Goal: Check status: Check status

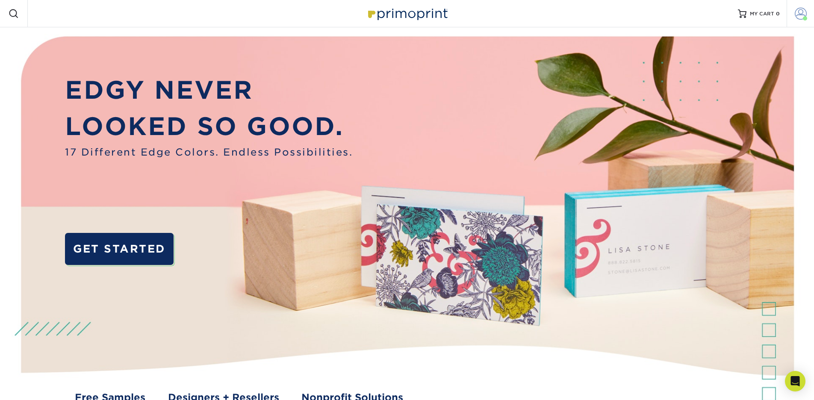
click at [801, 12] on span at bounding box center [801, 14] width 12 height 12
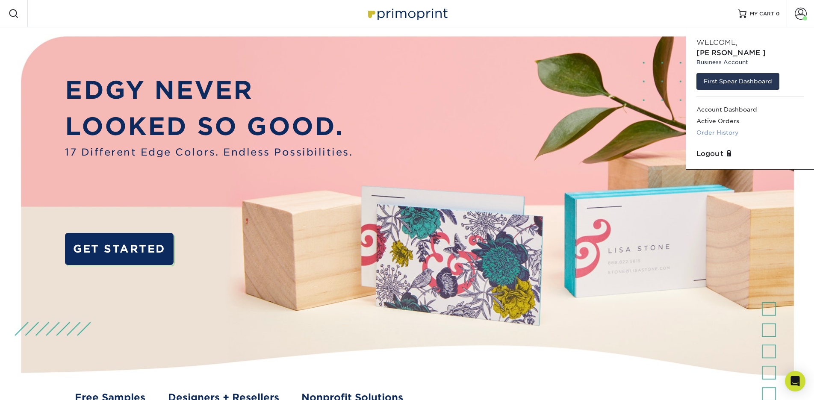
click at [720, 127] on link "Order History" at bounding box center [749, 133] width 107 height 12
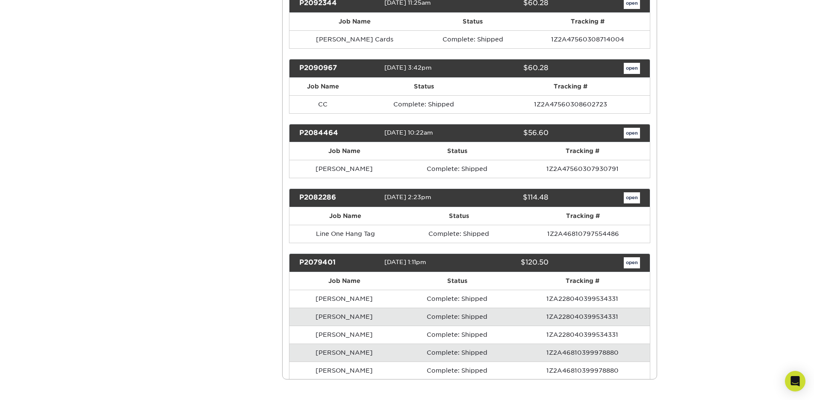
scroll to position [11721, 0]
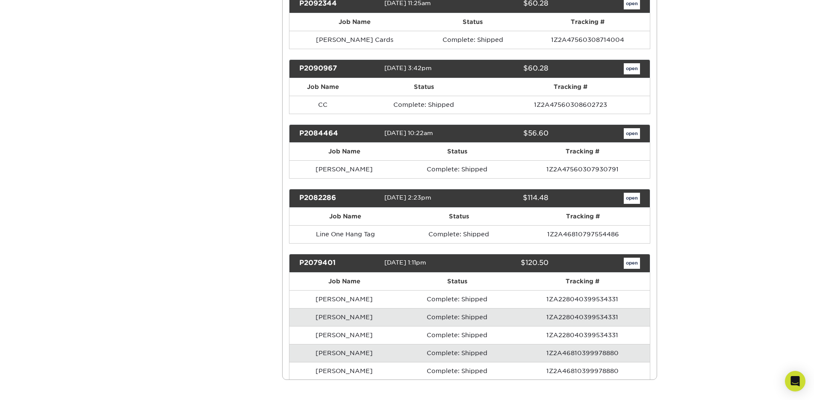
click at [637, 395] on link "open" at bounding box center [632, 400] width 16 height 11
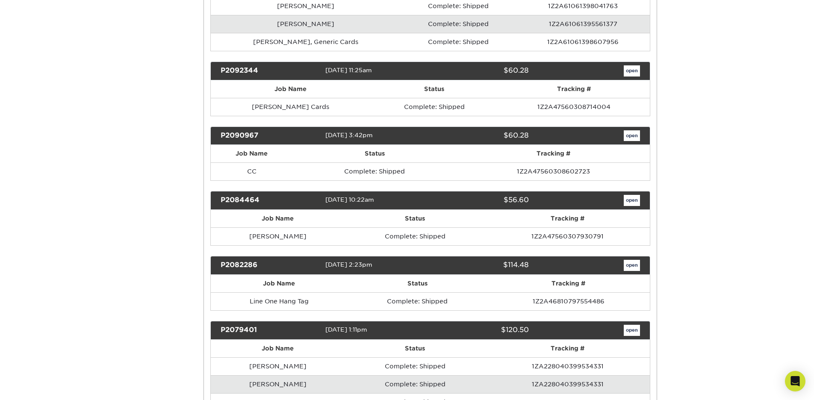
scroll to position [0, 0]
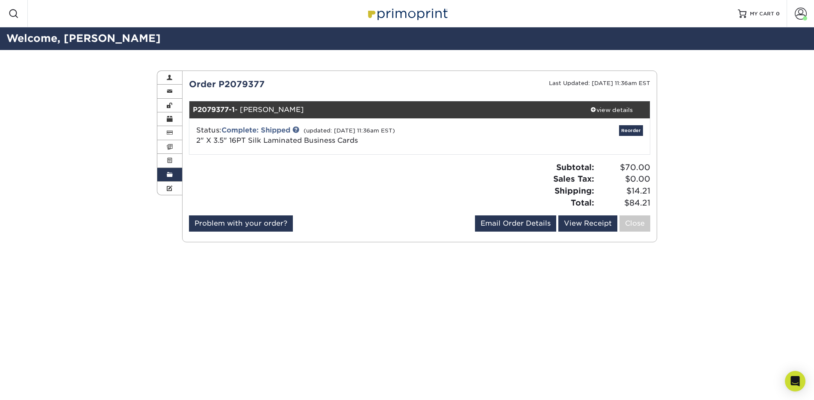
click at [634, 135] on link "Reorder" at bounding box center [631, 130] width 24 height 11
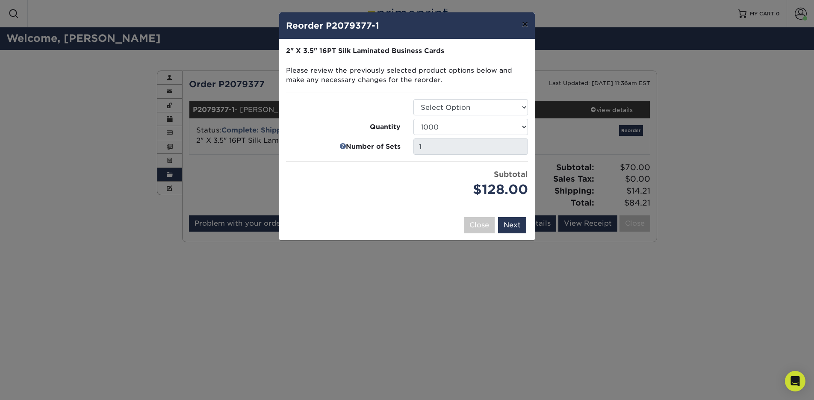
click at [525, 26] on button "×" at bounding box center [525, 24] width 20 height 24
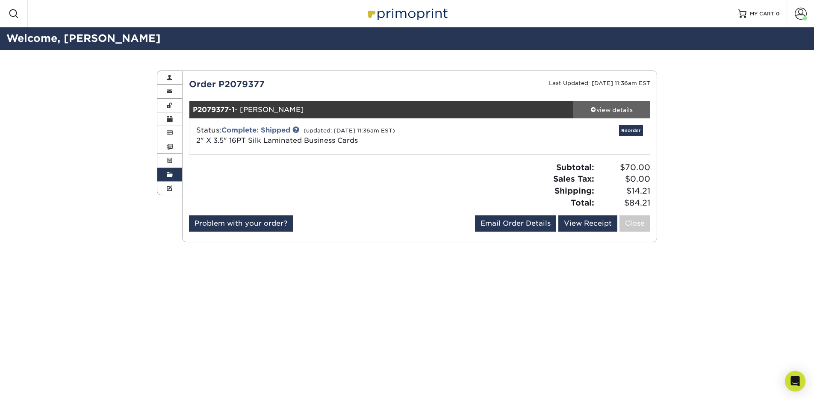
click at [620, 109] on div "view details" at bounding box center [611, 110] width 77 height 9
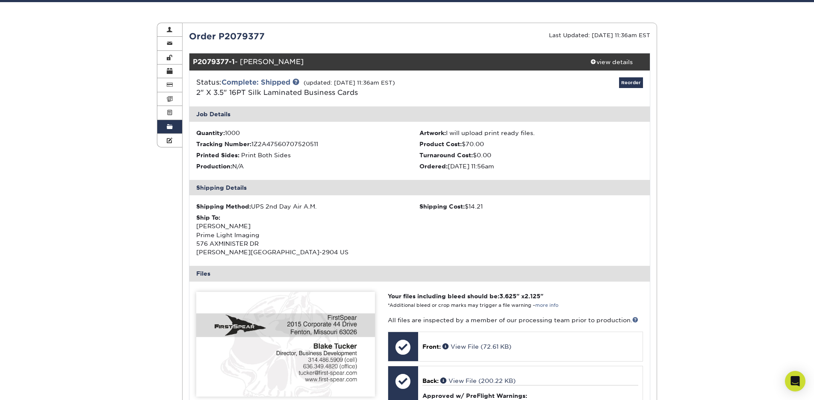
scroll to position [50, 0]
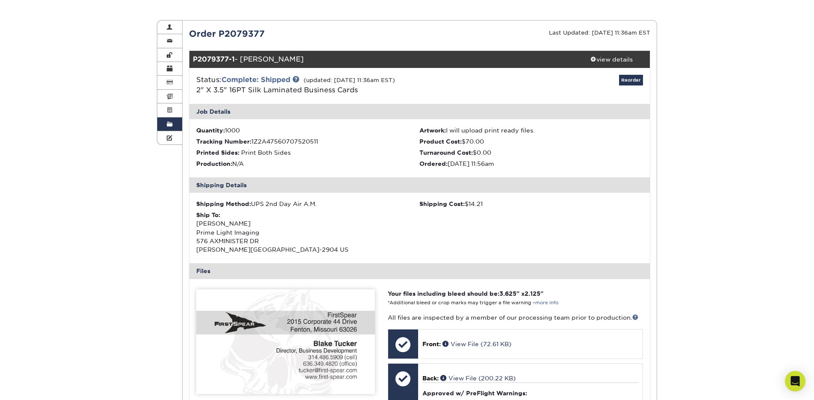
click at [174, 124] on link "Order History" at bounding box center [169, 125] width 25 height 14
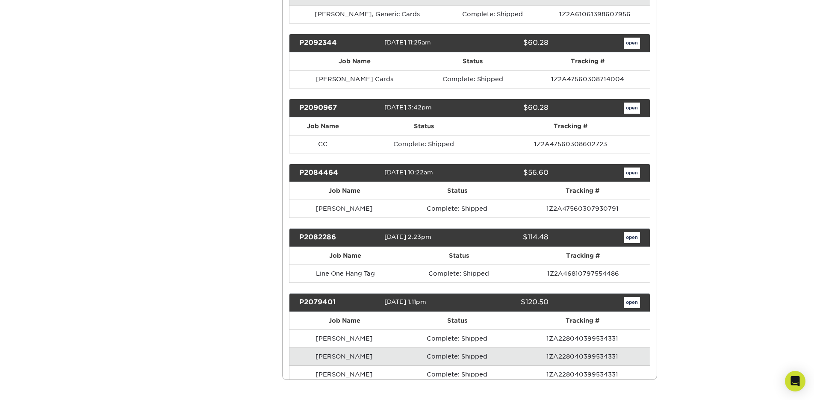
scroll to position [11682, 0]
click at [628, 297] on link "open" at bounding box center [632, 302] width 16 height 11
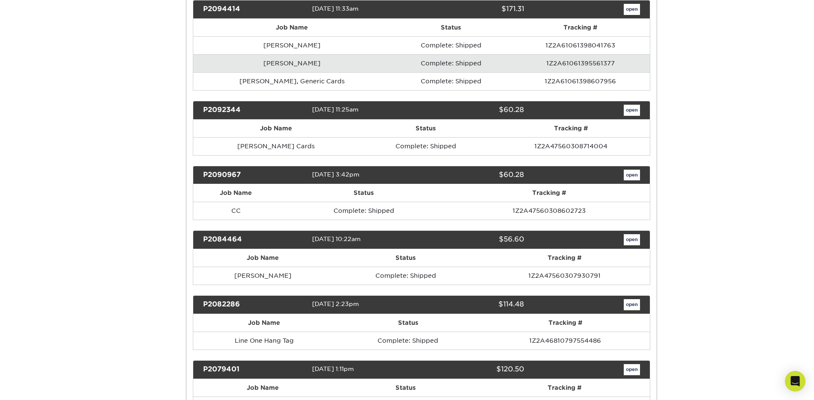
scroll to position [0, 0]
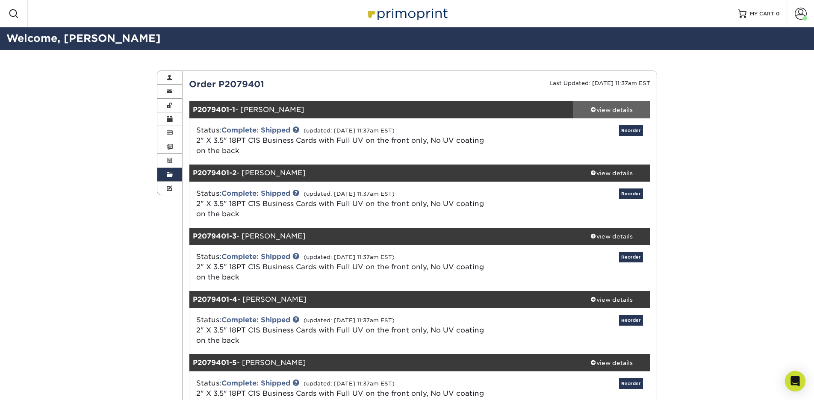
click at [606, 108] on div "view details" at bounding box center [611, 110] width 77 height 9
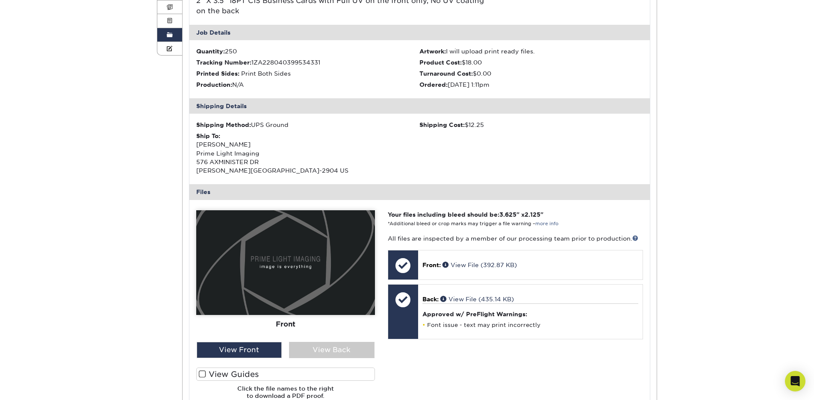
scroll to position [127, 0]
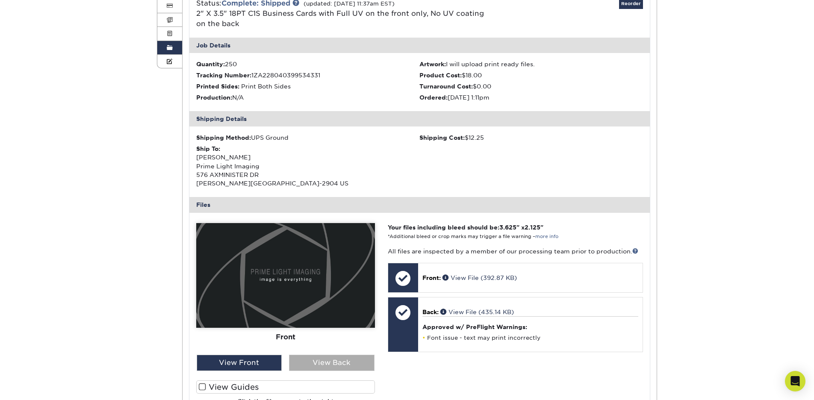
click at [318, 360] on div "View Back" at bounding box center [332, 363] width 86 height 16
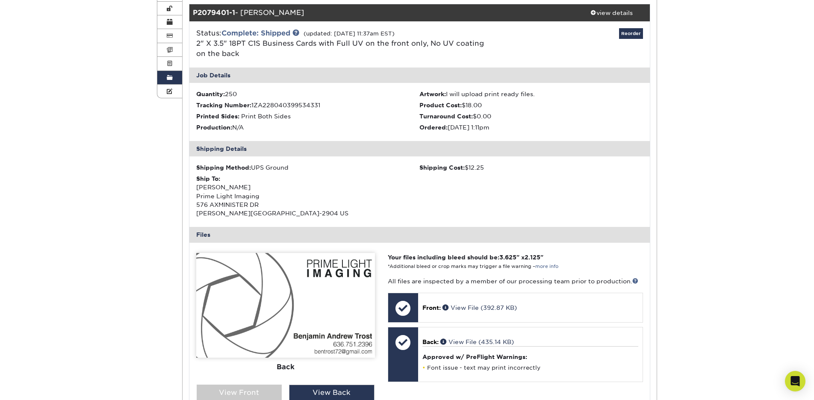
scroll to position [97, 0]
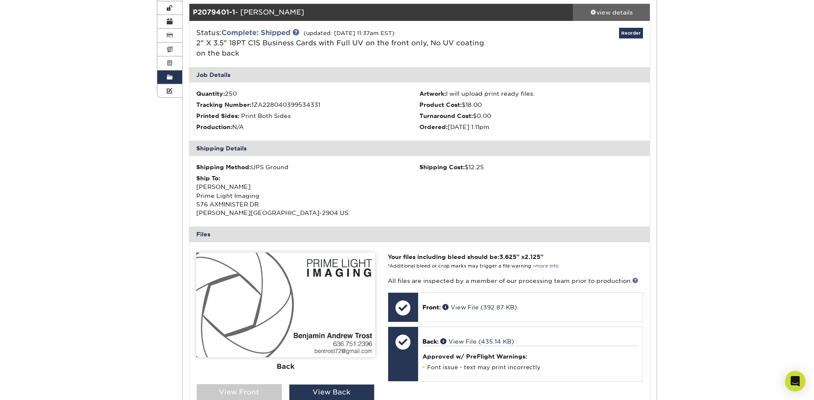
click at [610, 12] on div "view details" at bounding box center [611, 12] width 77 height 9
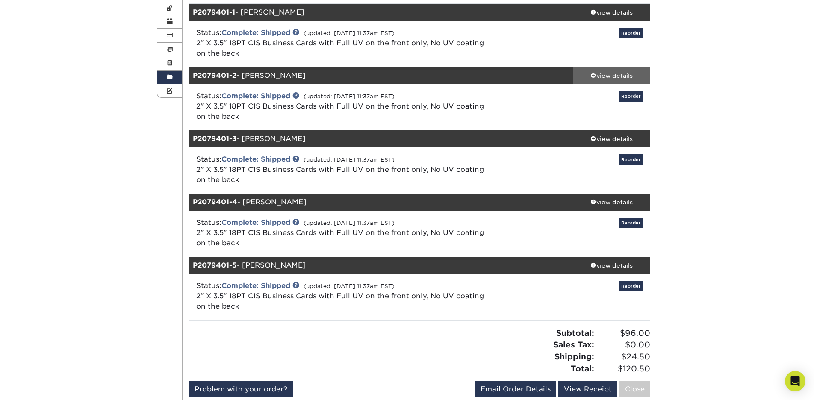
click at [608, 72] on div "view details" at bounding box center [611, 75] width 77 height 9
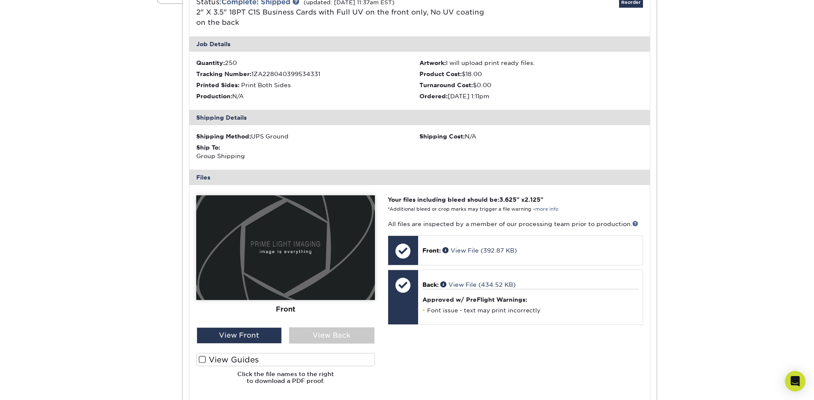
scroll to position [192, 0]
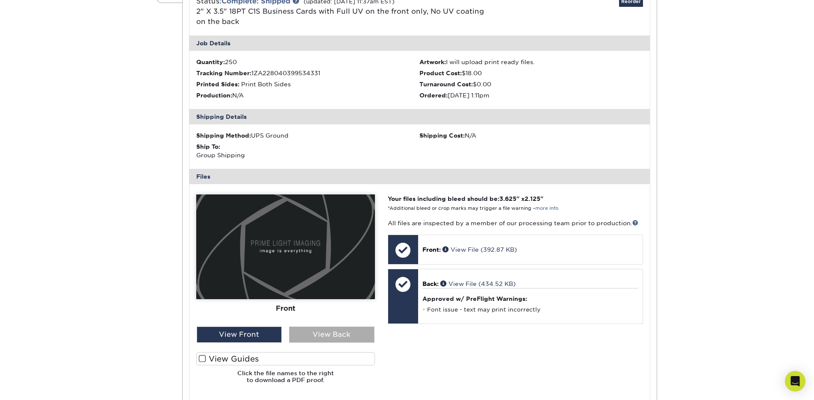
click at [309, 328] on div "View Back" at bounding box center [332, 335] width 86 height 16
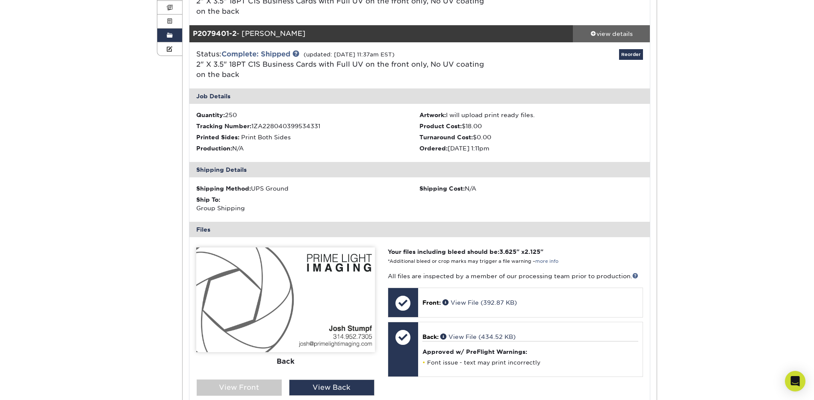
scroll to position [124, 0]
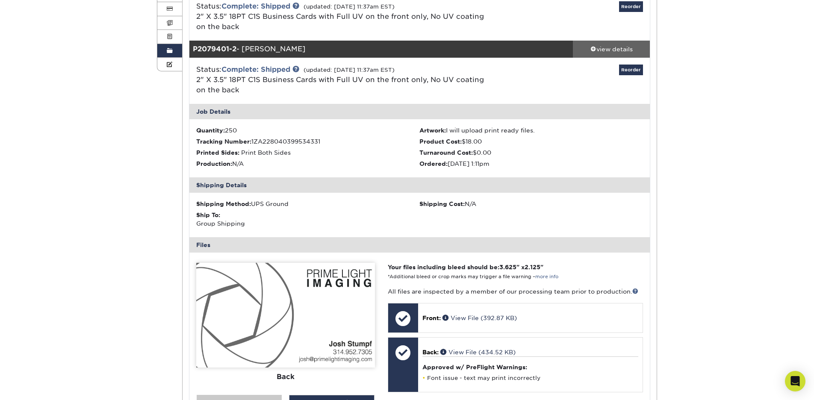
click at [625, 49] on div "view details" at bounding box center [611, 49] width 77 height 9
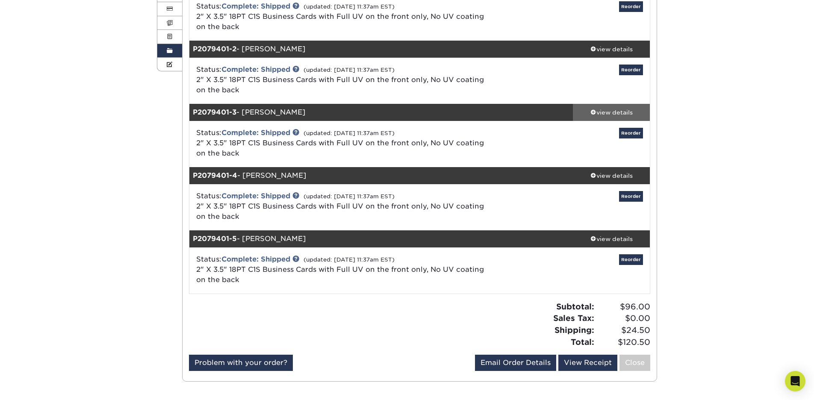
click at [619, 114] on div "view details" at bounding box center [611, 112] width 77 height 9
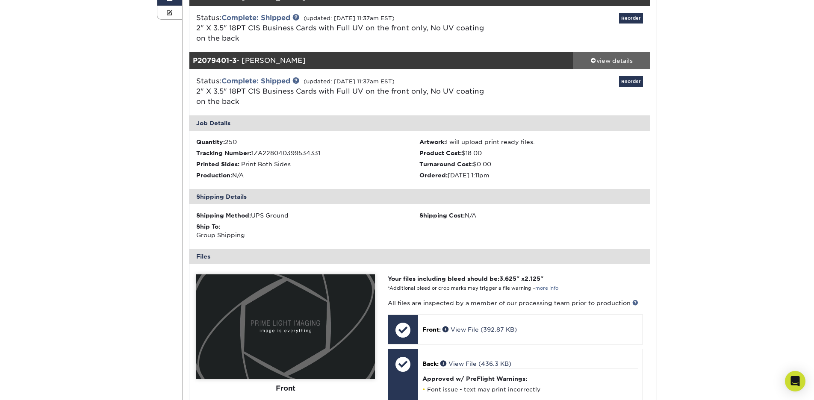
scroll to position [264, 0]
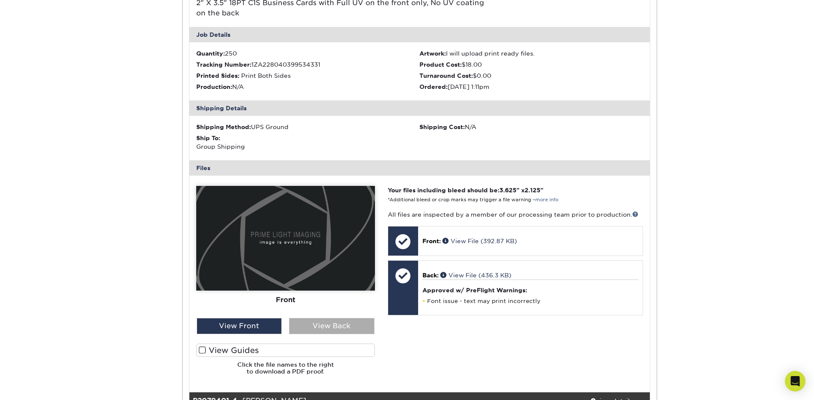
click at [328, 325] on div "View Back" at bounding box center [332, 326] width 86 height 16
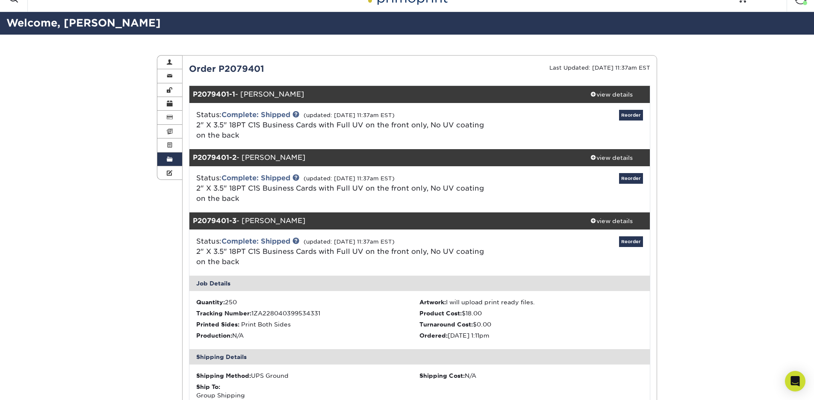
scroll to position [9, 0]
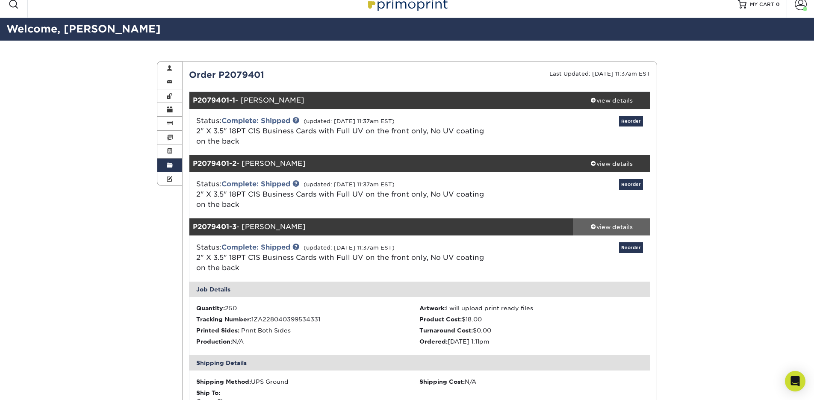
click at [619, 227] on div "view details" at bounding box center [611, 227] width 77 height 9
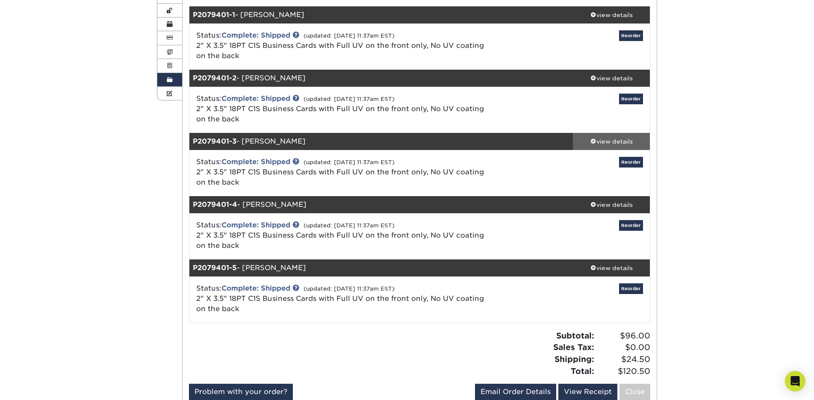
scroll to position [99, 0]
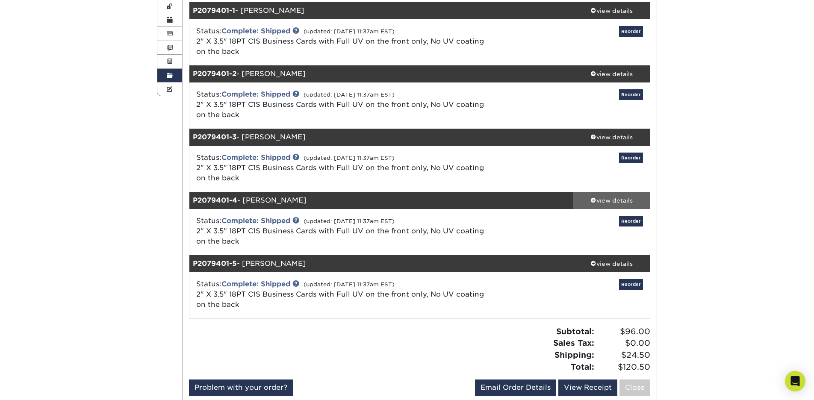
click at [607, 197] on div "view details" at bounding box center [611, 200] width 77 height 9
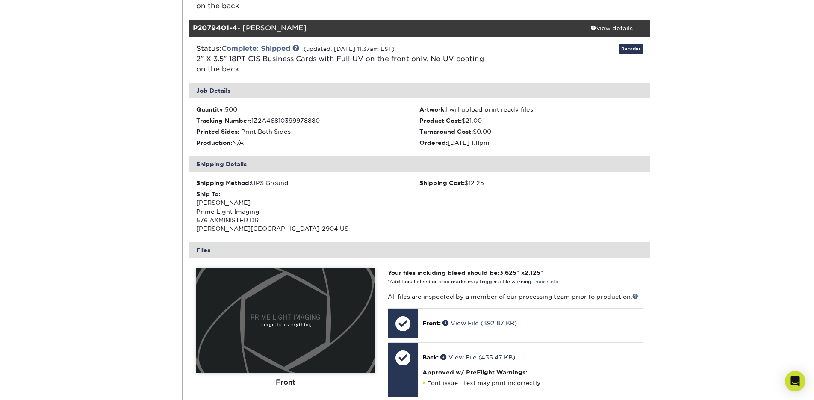
scroll to position [333, 0]
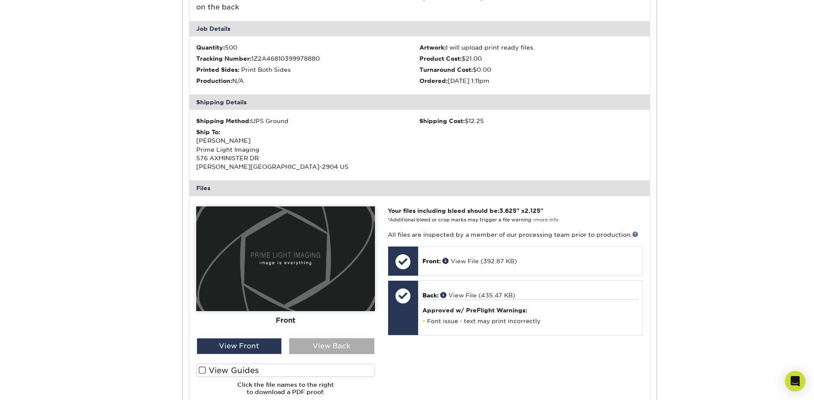
click at [335, 342] on div "View Back" at bounding box center [332, 346] width 86 height 16
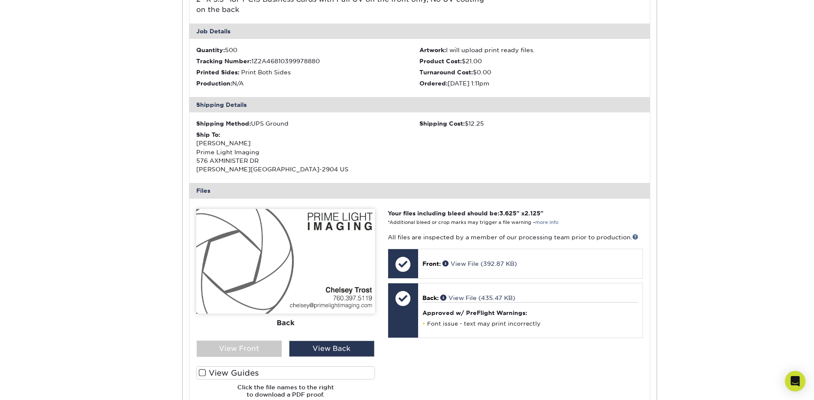
scroll to position [142, 0]
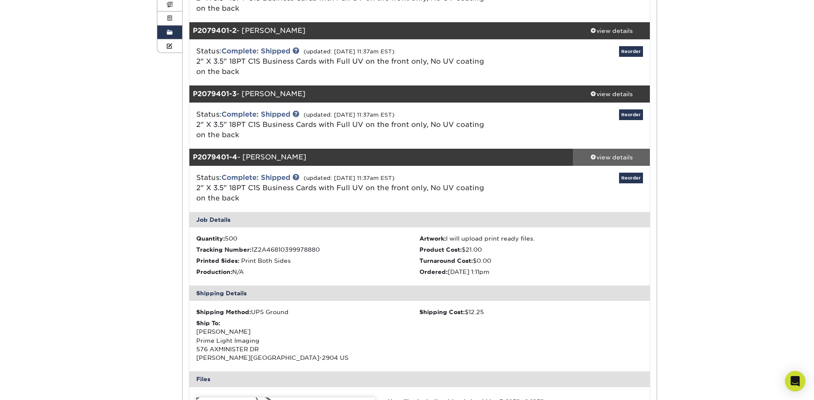
click at [596, 153] on div "view details" at bounding box center [611, 157] width 77 height 9
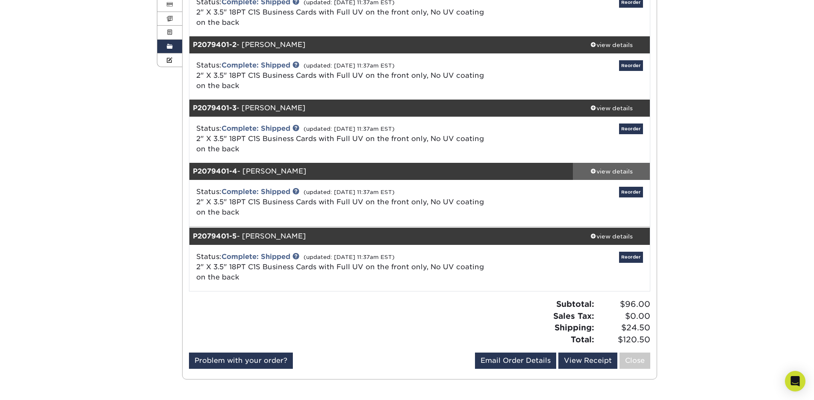
scroll to position [125, 0]
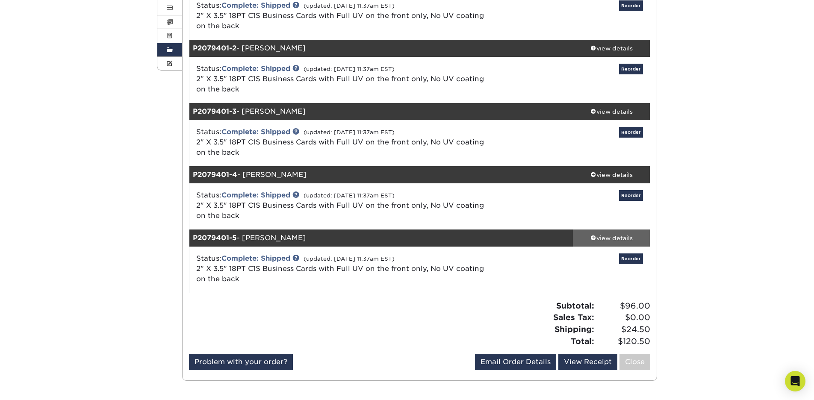
click at [597, 236] on div "view details" at bounding box center [611, 238] width 77 height 9
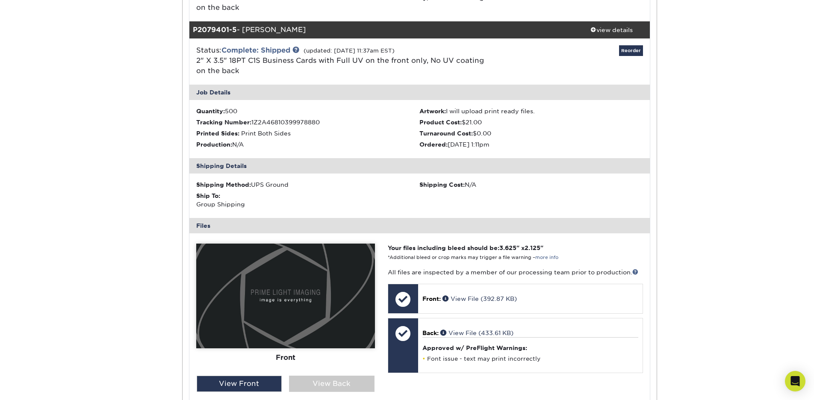
scroll to position [336, 0]
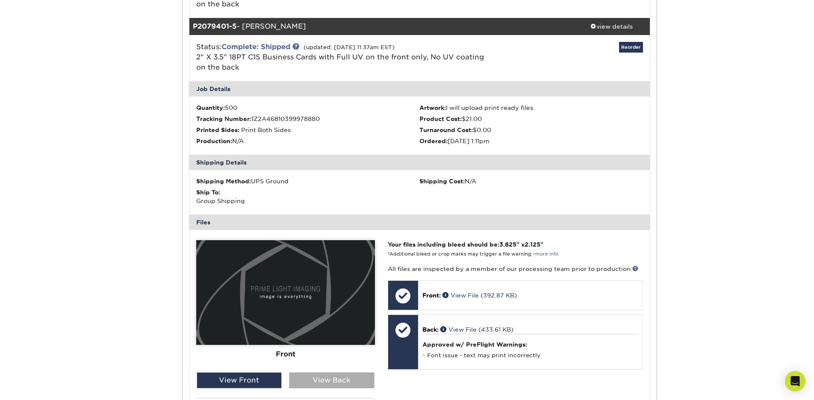
click at [334, 377] on div "View Back" at bounding box center [332, 380] width 86 height 16
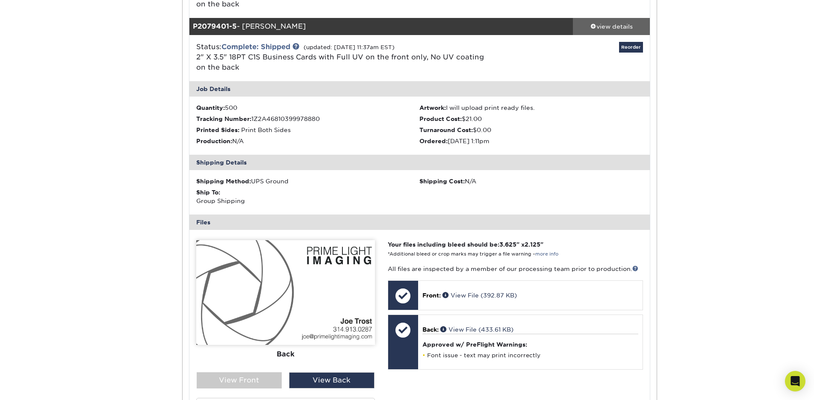
click at [627, 28] on div "view details" at bounding box center [611, 26] width 77 height 9
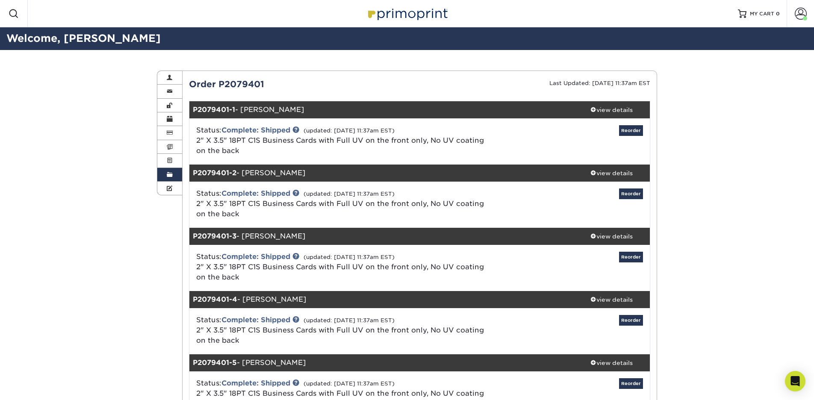
scroll to position [0, 0]
click at [176, 170] on link "Order History" at bounding box center [169, 175] width 25 height 14
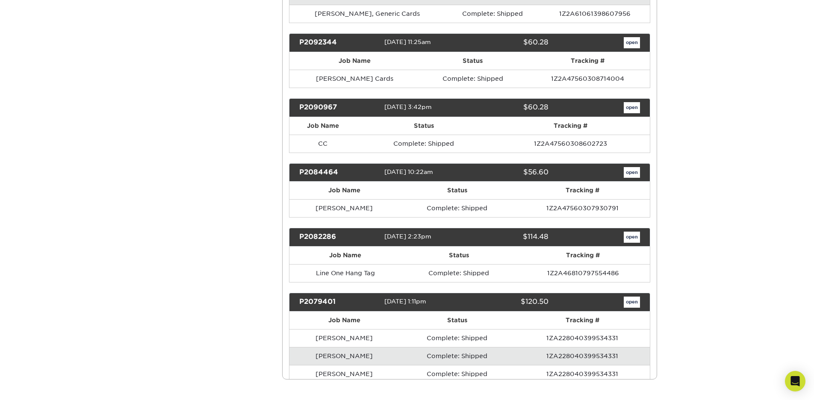
scroll to position [11682, 0]
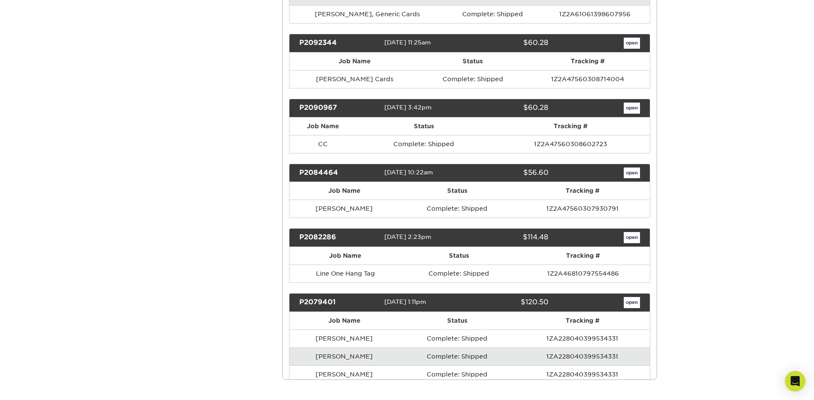
click at [630, 232] on link "open" at bounding box center [632, 237] width 16 height 11
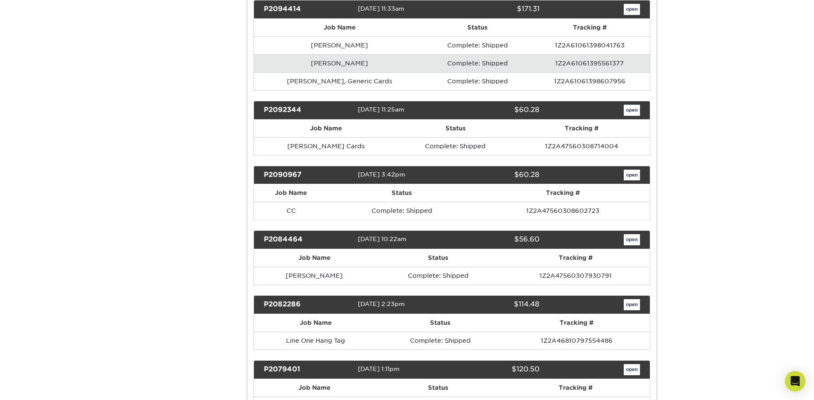
scroll to position [0, 0]
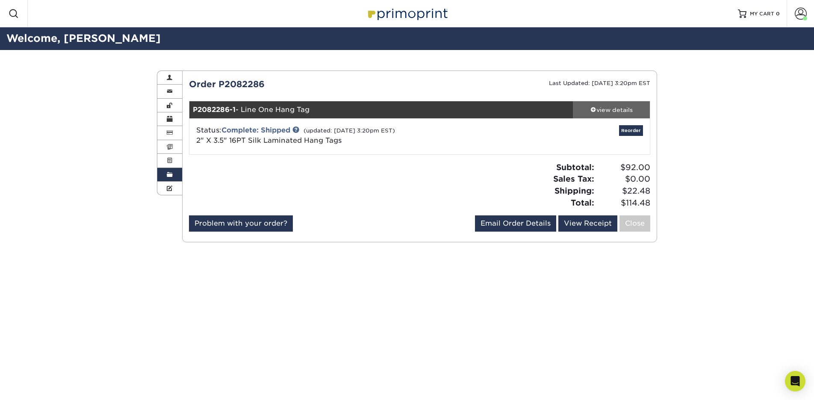
click at [623, 110] on div "view details" at bounding box center [611, 110] width 77 height 9
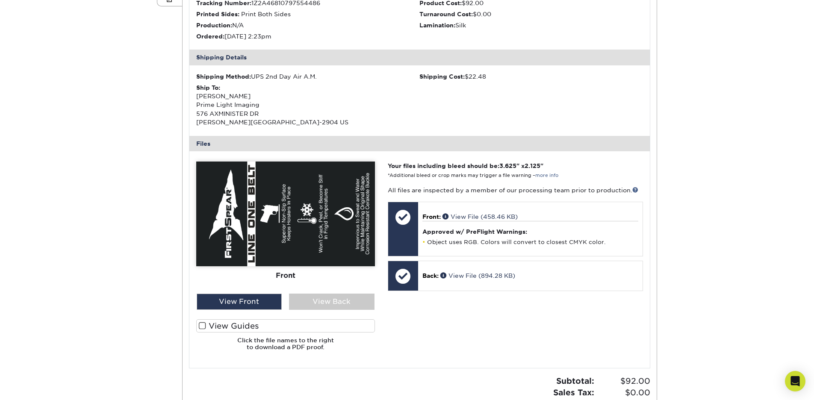
scroll to position [194, 0]
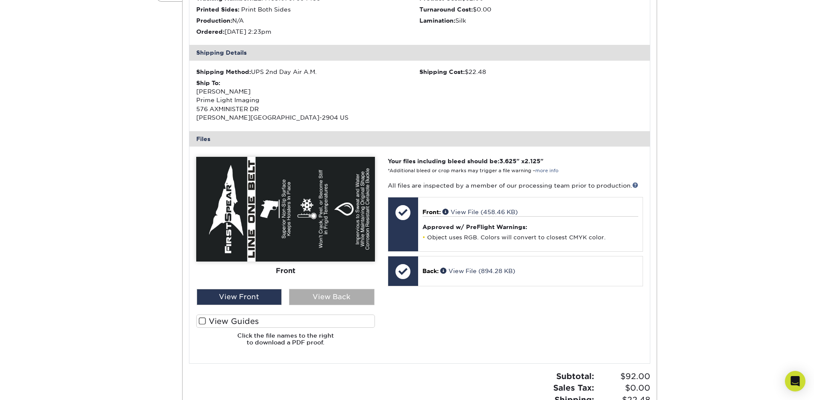
click at [343, 289] on div "View Back" at bounding box center [332, 297] width 86 height 16
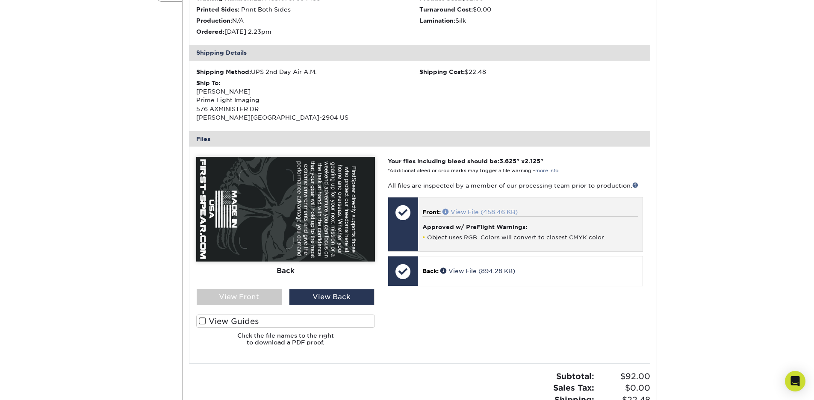
click at [445, 209] on span at bounding box center [446, 212] width 8 height 6
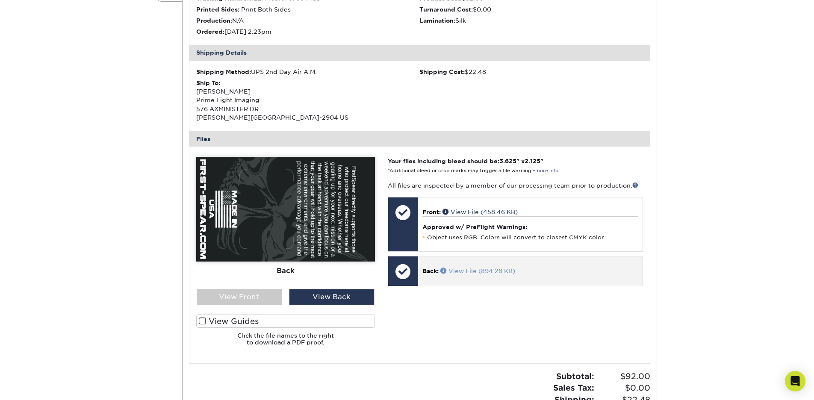
click at [445, 268] on span at bounding box center [444, 271] width 8 height 6
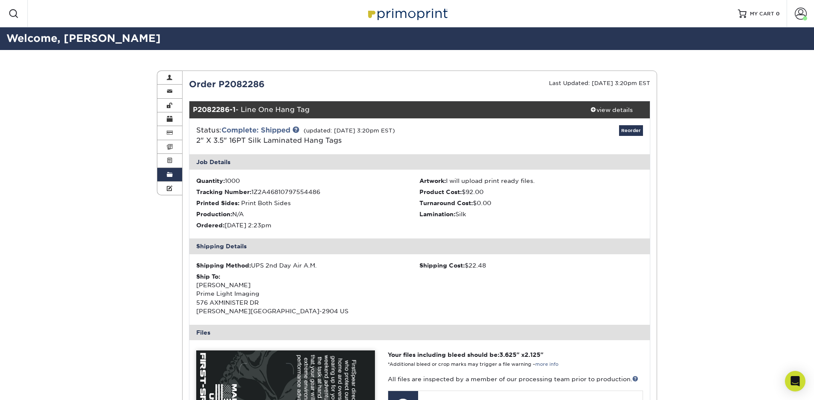
scroll to position [0, 0]
